Goal: Browse casually

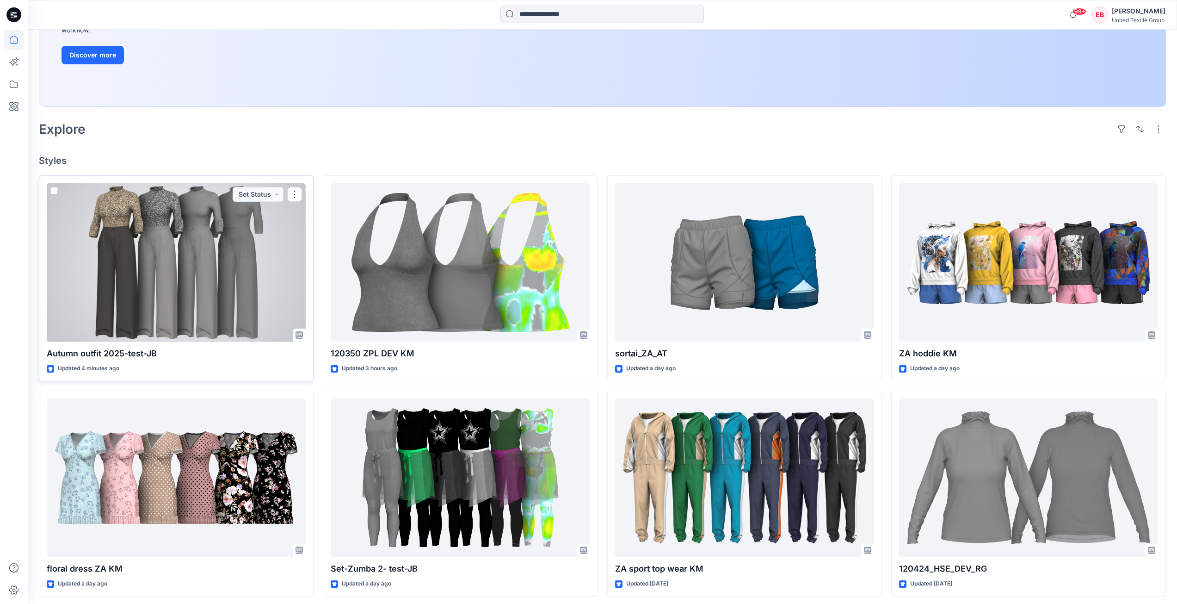
scroll to position [185, 0]
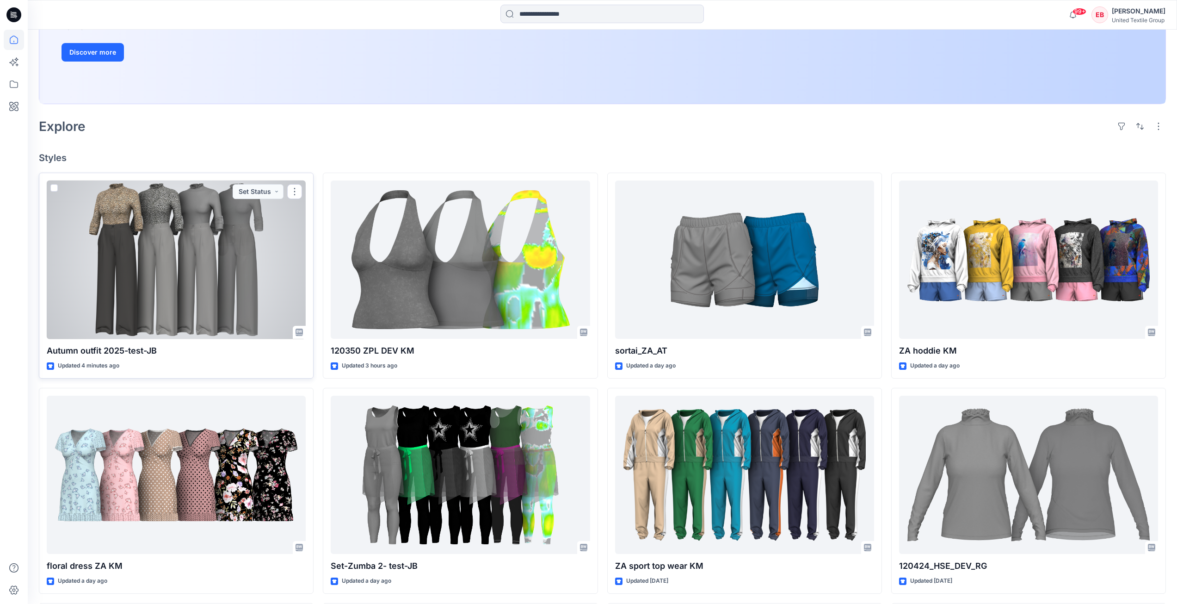
click at [230, 297] on div at bounding box center [176, 259] width 259 height 159
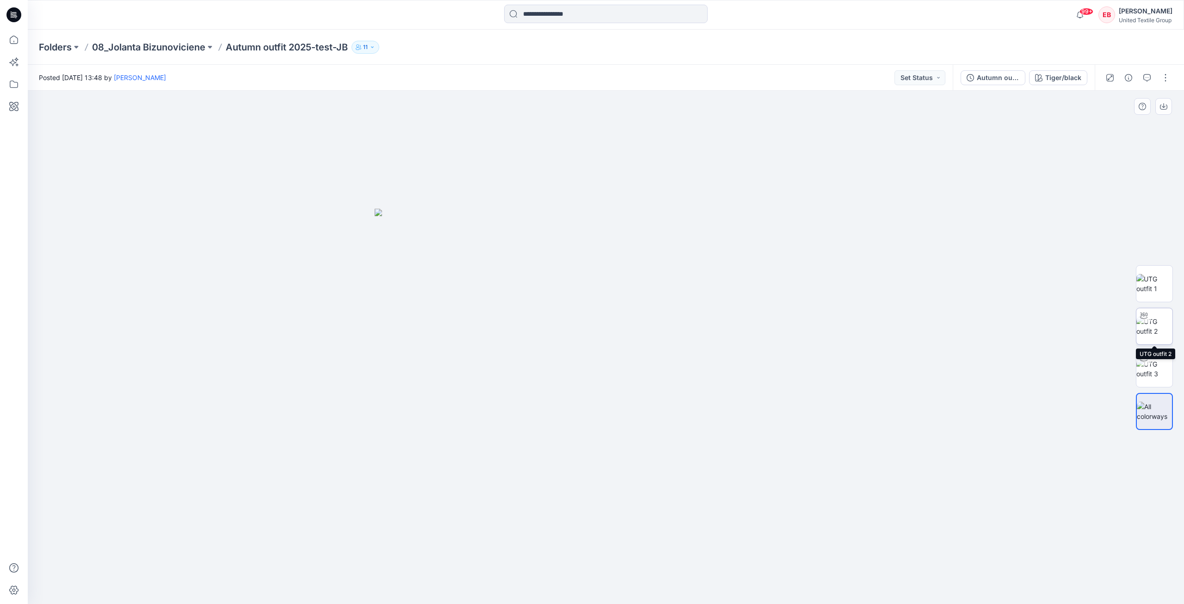
click at [1155, 324] on img at bounding box center [1155, 325] width 36 height 19
drag, startPoint x: 729, startPoint y: 185, endPoint x: 698, endPoint y: 331, distance: 149.0
drag, startPoint x: 706, startPoint y: 585, endPoint x: 705, endPoint y: 564, distance: 20.9
click at [705, 564] on icon at bounding box center [607, 576] width 280 height 35
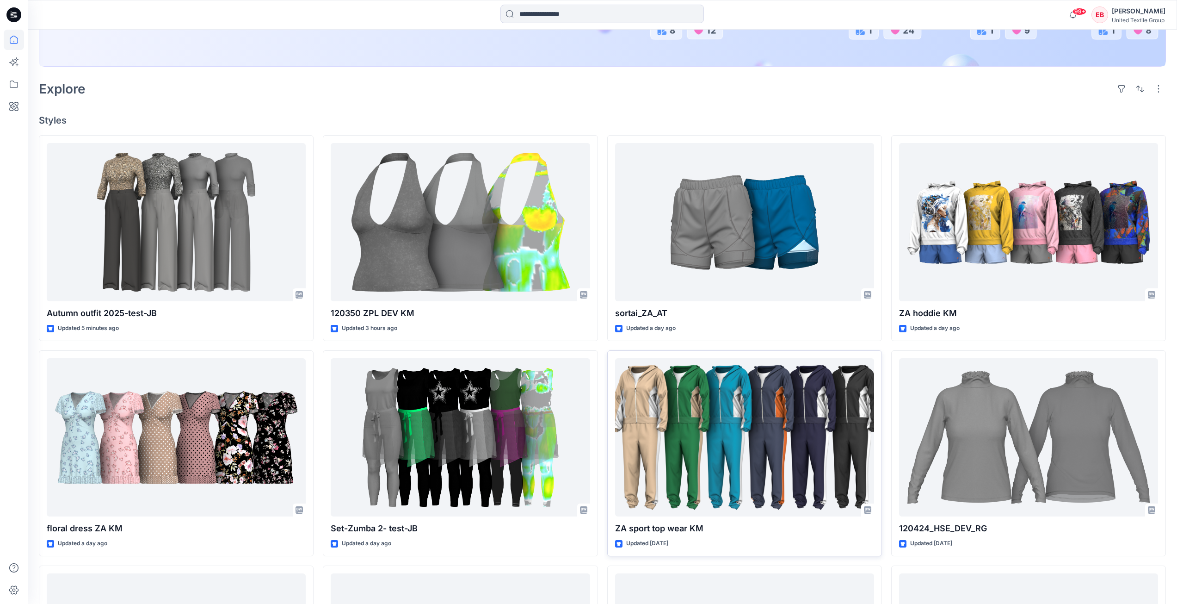
scroll to position [203, 0]
